Goal: Task Accomplishment & Management: Manage account settings

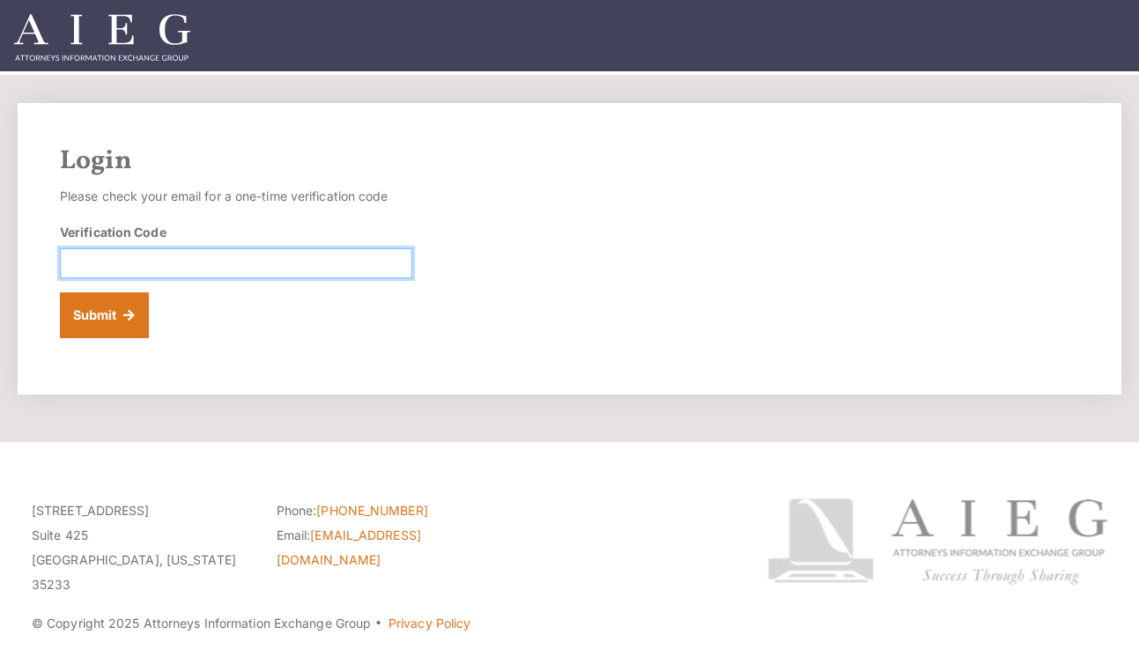
click at [265, 260] on input "Verification Code" at bounding box center [236, 263] width 352 height 30
paste input "658389"
type input "658389"
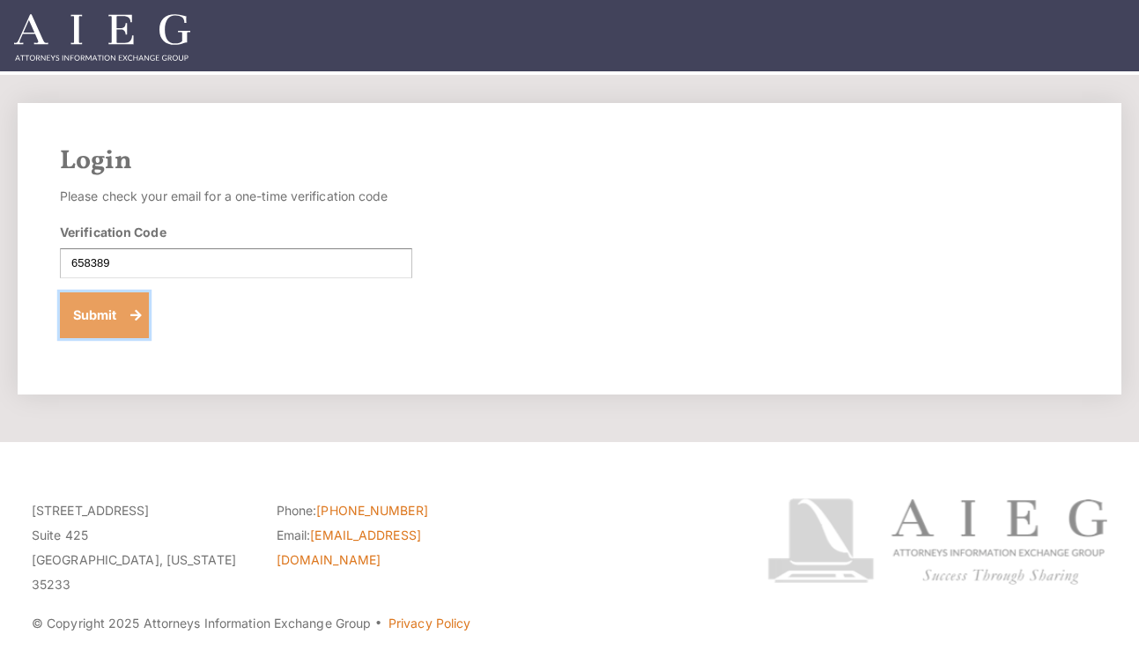
click at [107, 312] on button "Submit" at bounding box center [104, 315] width 89 height 46
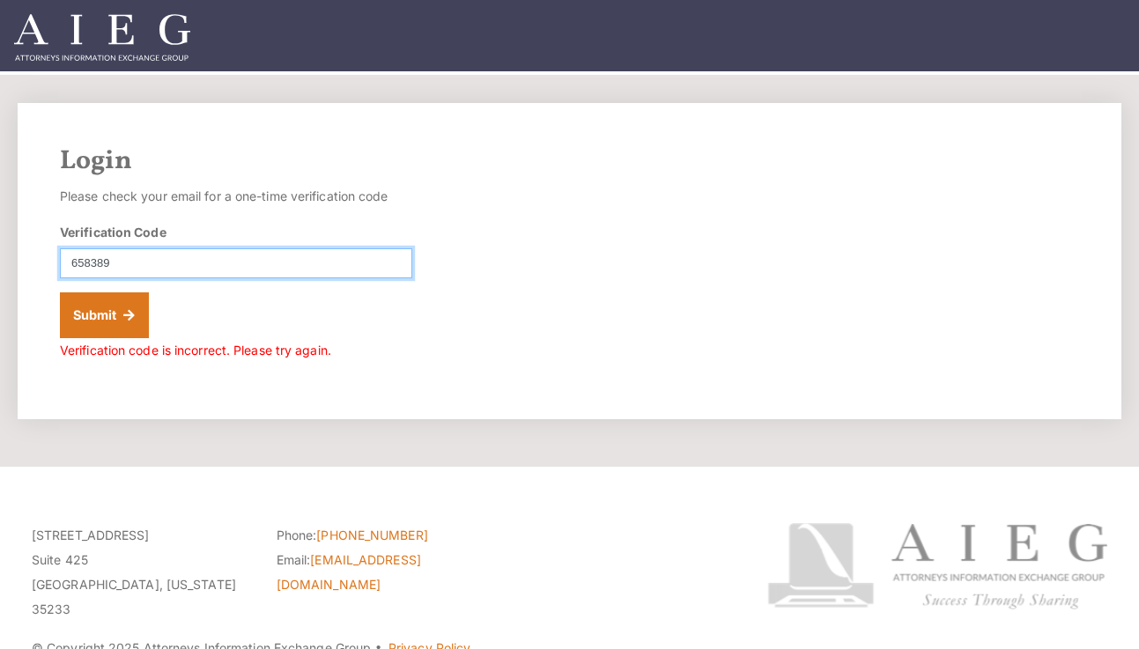
drag, startPoint x: 88, startPoint y: 264, endPoint x: 77, endPoint y: 263, distance: 11.5
click at [85, 264] on input "658389" at bounding box center [236, 263] width 352 height 30
click at [77, 263] on input "658389" at bounding box center [236, 263] width 352 height 30
type input "658389"
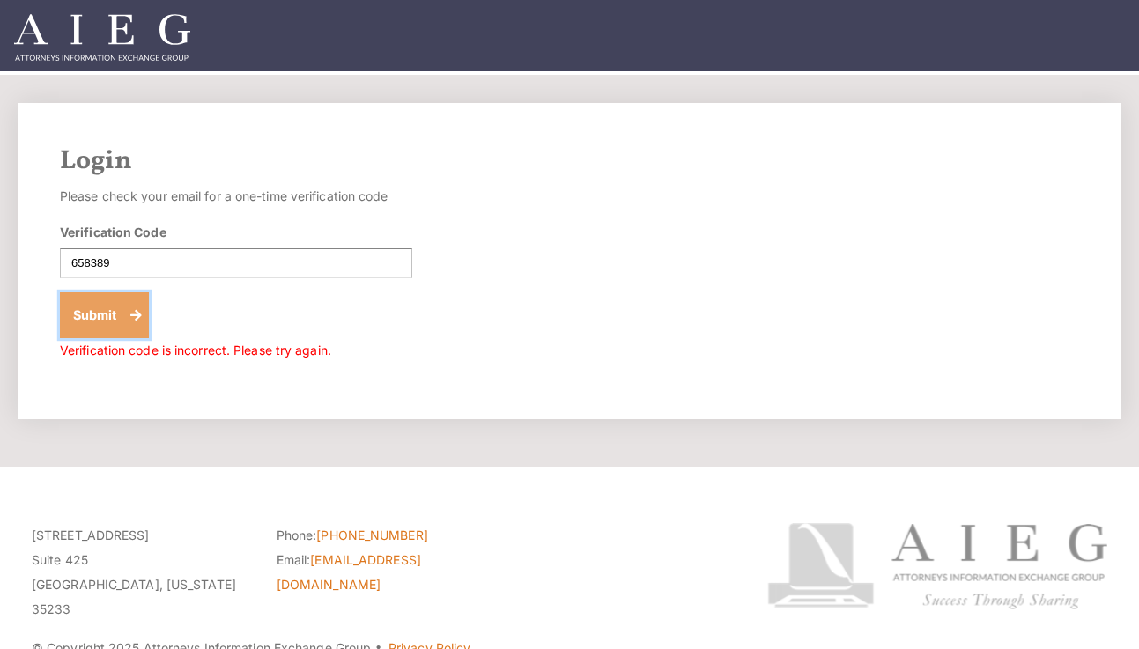
click at [100, 314] on button "Submit" at bounding box center [104, 315] width 89 height 46
